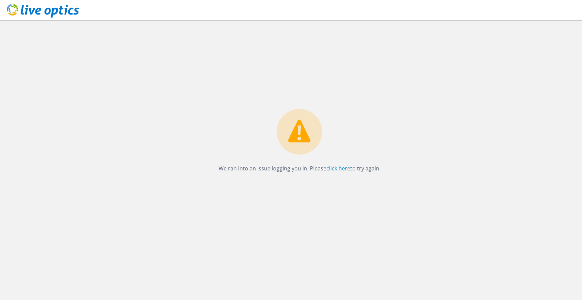
click at [335, 168] on link "click here" at bounding box center [339, 167] width 24 height 7
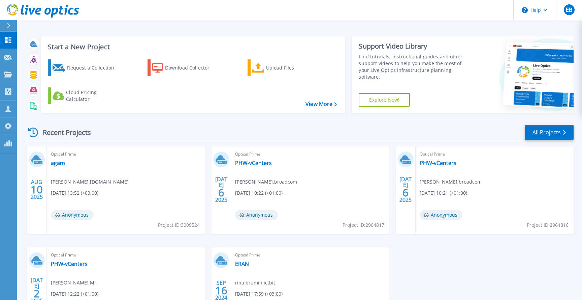
click at [11, 24] on div at bounding box center [11, 25] width 11 height 11
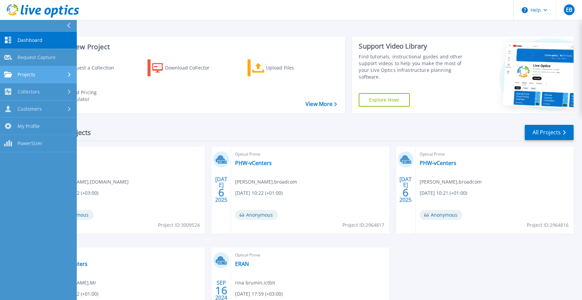
click at [53, 76] on div "Projects" at bounding box center [38, 74] width 69 height 6
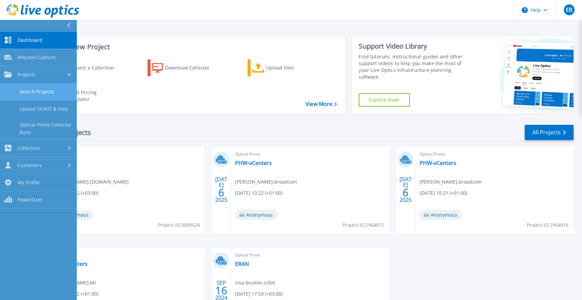
click at [47, 93] on link "Search Projects" at bounding box center [38, 91] width 77 height 17
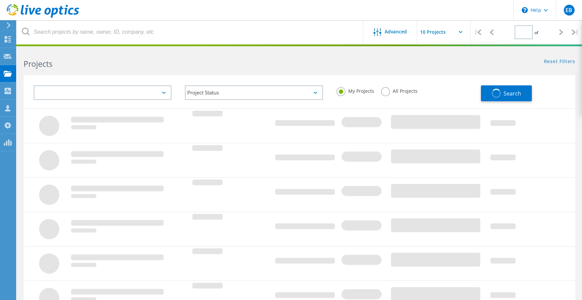
type input "1"
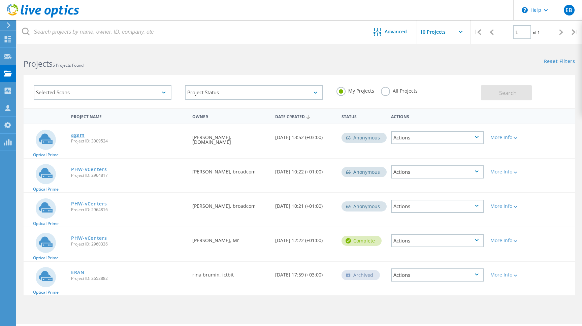
click at [80, 135] on link "agam" at bounding box center [77, 135] width 13 height 5
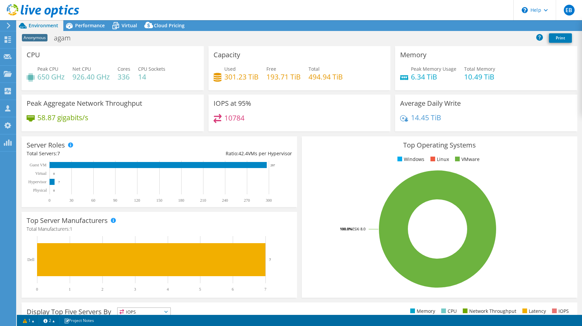
select select "USD"
click at [83, 26] on span "Performance" at bounding box center [90, 25] width 30 height 6
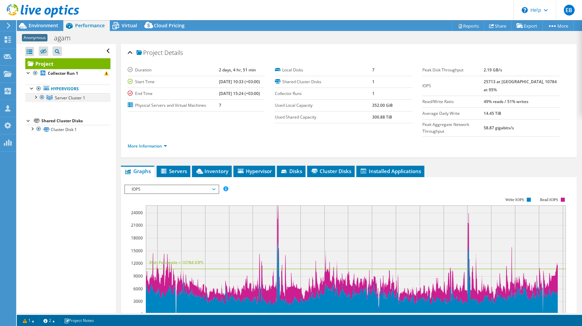
click at [35, 99] on div at bounding box center [35, 96] width 7 height 7
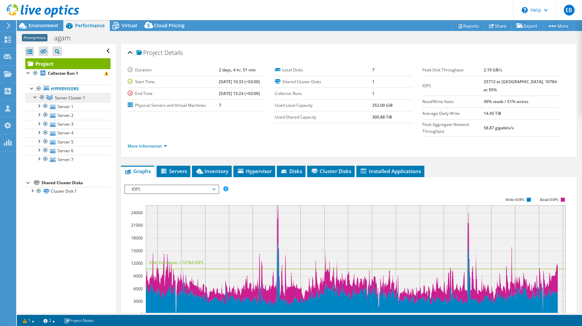
click at [71, 100] on span "Server Cluster 1" at bounding box center [70, 98] width 30 height 6
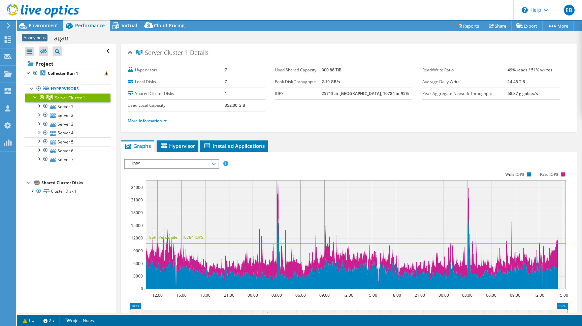
scroll to position [123, 0]
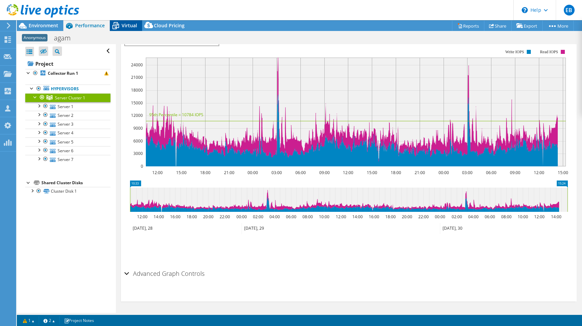
click at [126, 27] on span "Virtual" at bounding box center [129, 25] width 15 height 6
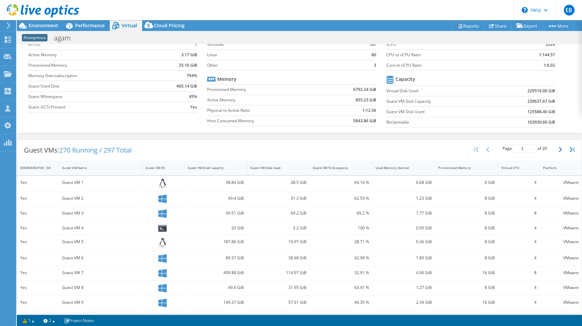
scroll to position [0, 0]
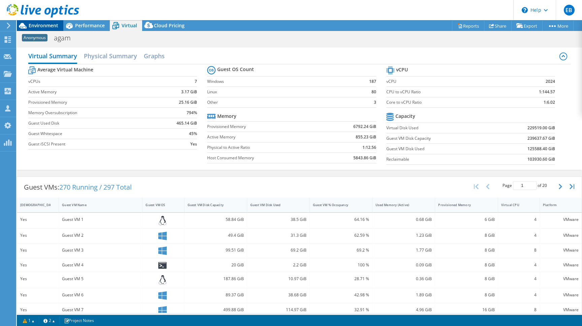
click at [36, 27] on span "Environment" at bounding box center [44, 25] width 30 height 6
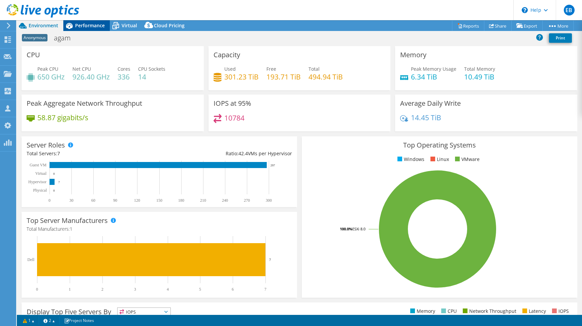
click at [81, 28] on span "Performance" at bounding box center [90, 25] width 30 height 6
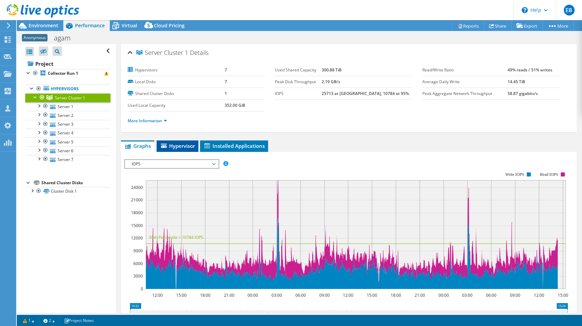
click at [186, 146] on span "Hypervisor" at bounding box center [177, 146] width 35 height 7
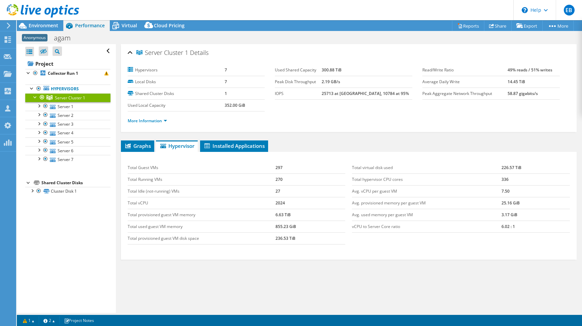
scroll to position [8, 0]
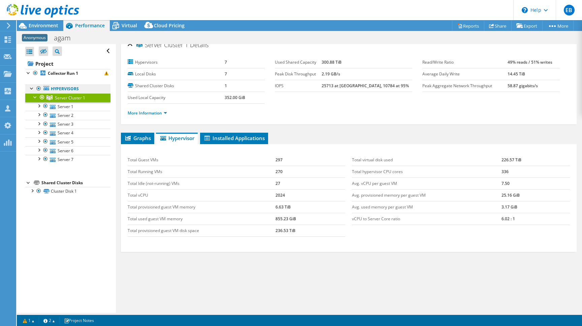
click at [65, 89] on link "Hypervisors" at bounding box center [67, 89] width 85 height 9
click at [46, 63] on link "Project" at bounding box center [67, 63] width 85 height 11
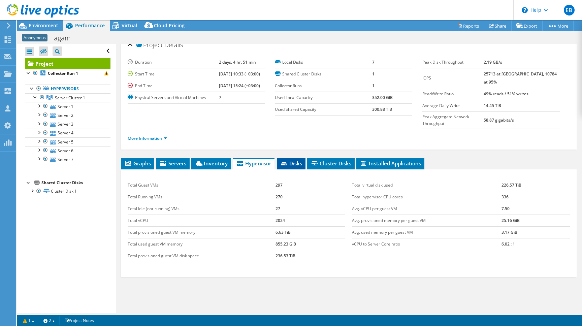
click at [294, 160] on span "Disks" at bounding box center [291, 163] width 22 height 7
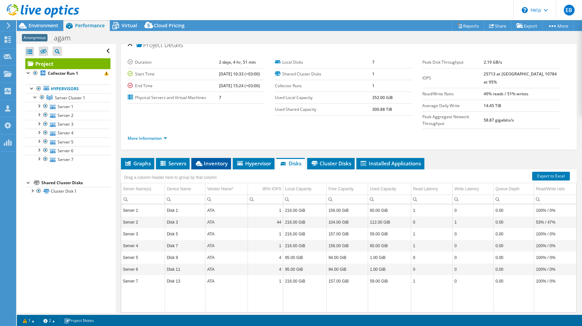
click at [216, 160] on span "Inventory" at bounding box center [211, 163] width 33 height 7
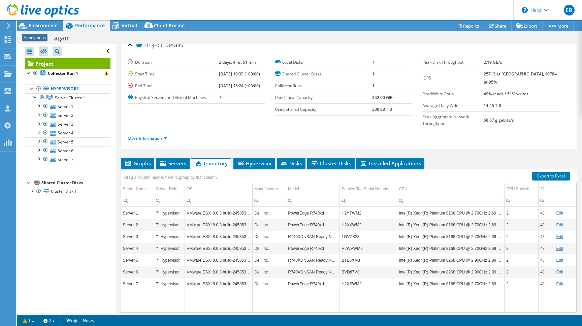
scroll to position [20, 0]
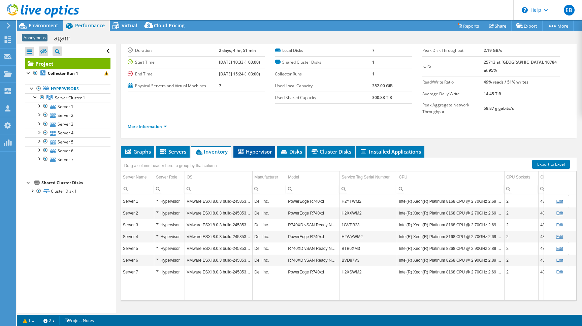
click at [252, 148] on span "Hypervisor" at bounding box center [254, 151] width 35 height 7
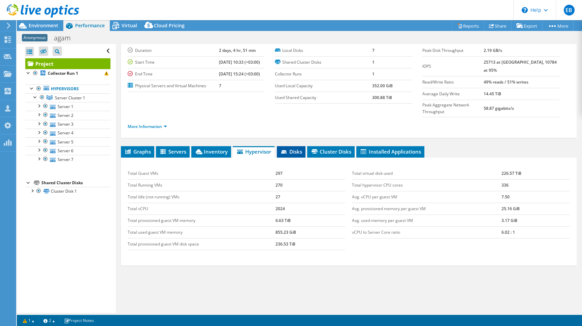
click at [292, 148] on span "Disks" at bounding box center [291, 151] width 22 height 7
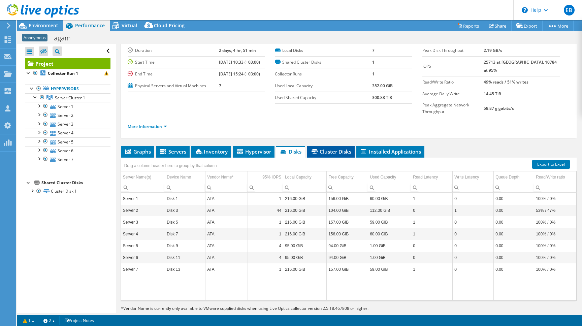
click at [337, 146] on li "Cluster Disks" at bounding box center [331, 151] width 48 height 11
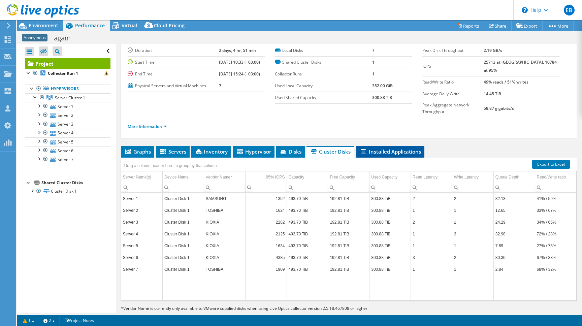
click at [384, 148] on span "Installed Applications" at bounding box center [390, 151] width 61 height 7
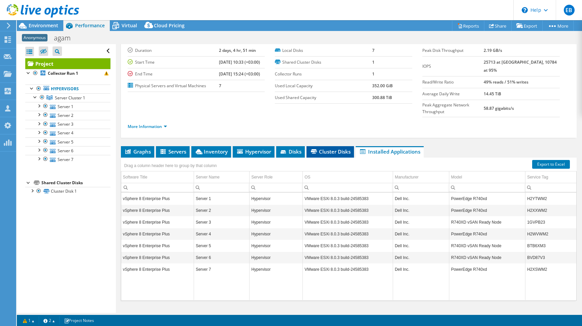
click at [335, 146] on li "Cluster Disks" at bounding box center [331, 151] width 48 height 11
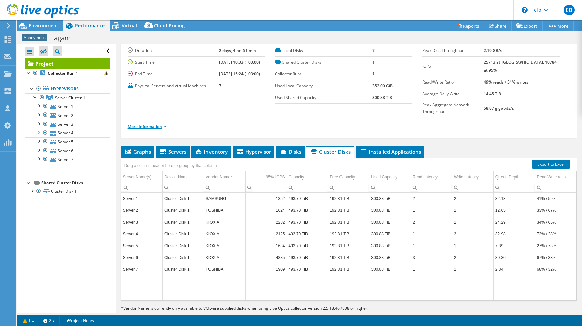
click at [161, 124] on link "More Information" at bounding box center [147, 127] width 39 height 6
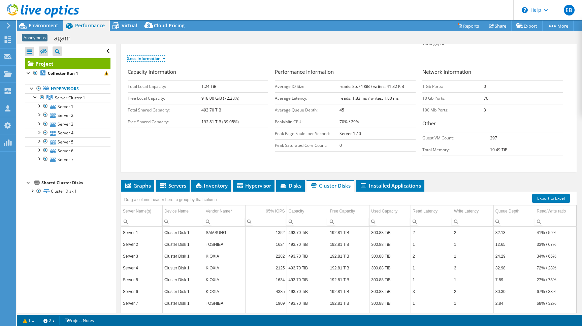
scroll to position [91, 0]
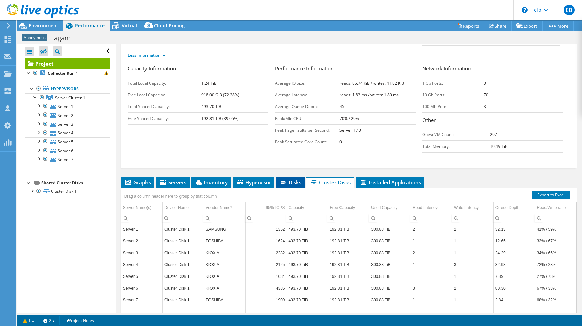
click at [294, 179] on span "Disks" at bounding box center [291, 182] width 22 height 7
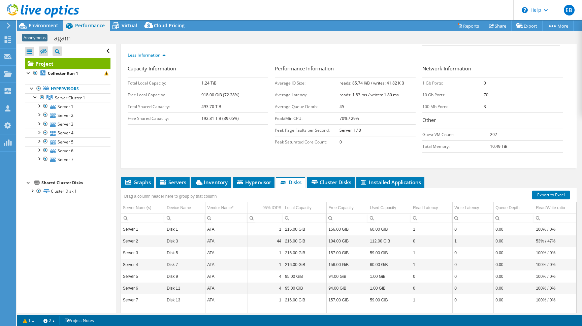
scroll to position [121, 0]
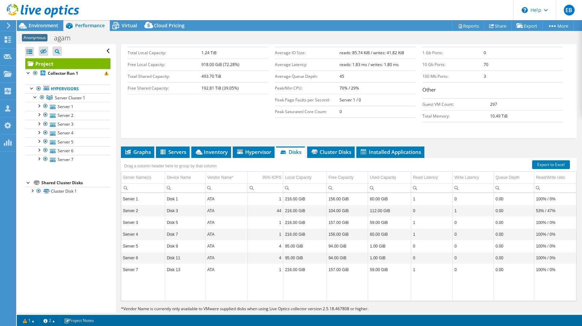
click at [257, 193] on td "1" at bounding box center [265, 199] width 35 height 12
